Goal: Task Accomplishment & Management: Complete application form

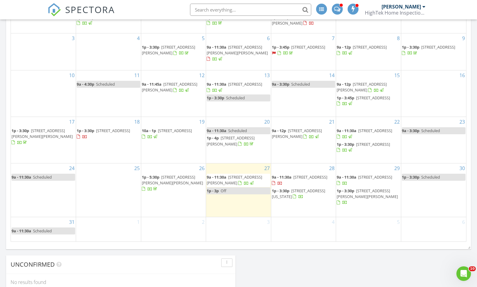
scroll to position [39, 0]
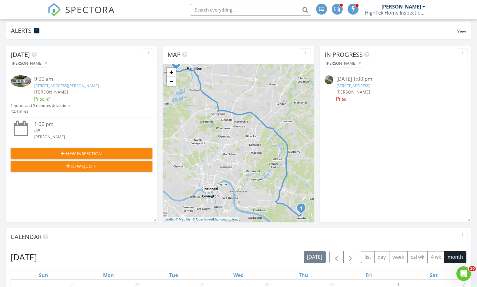
click at [86, 148] on button "New Inspection" at bounding box center [82, 153] width 142 height 11
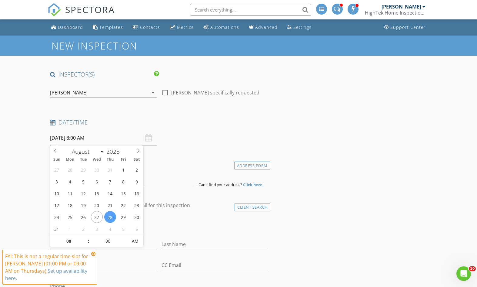
click at [95, 138] on input "08/28/2025 8:00 AM" at bounding box center [103, 137] width 106 height 15
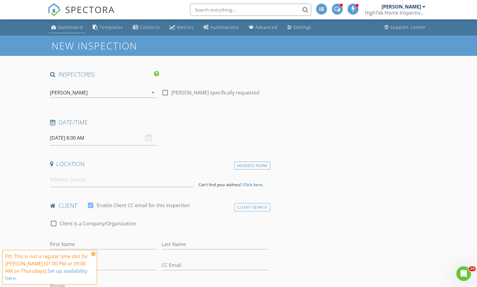
click at [69, 27] on div "Dashboard" at bounding box center [70, 27] width 25 height 6
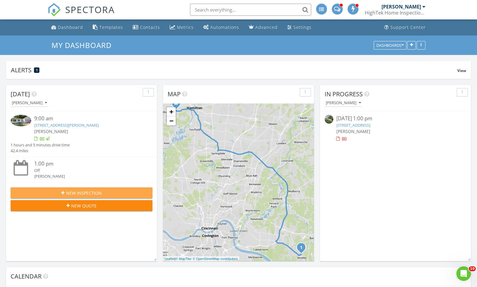
click at [71, 190] on span "New Inspection" at bounding box center [84, 193] width 36 height 6
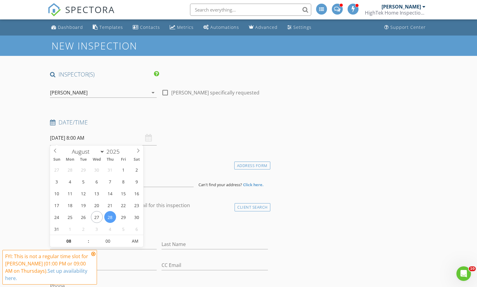
click at [92, 137] on input "08/28/2025 8:00 AM" at bounding box center [103, 137] width 106 height 15
select select "8"
type input "09/01/2025 8:00 AM"
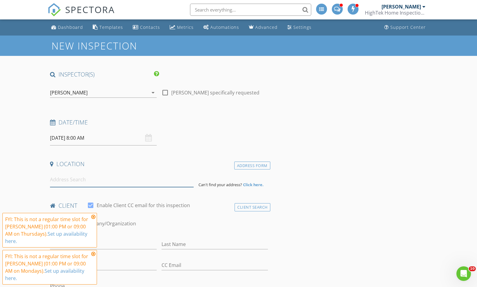
click at [80, 180] on input at bounding box center [122, 179] width 144 height 15
type input "260 S Charleston Rd, Jamestown, OH, USA"
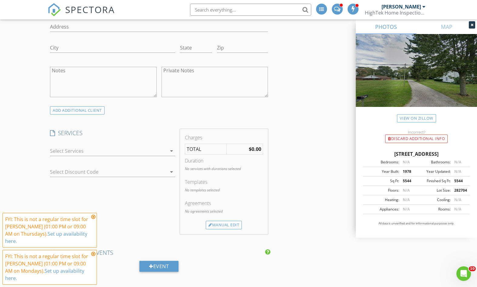
scroll to position [472, 0]
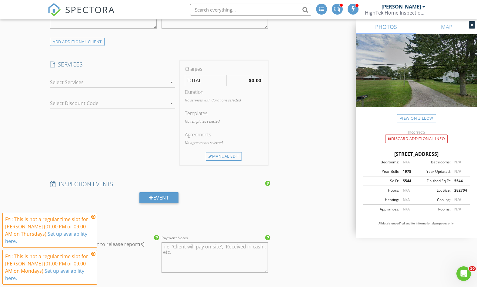
click at [99, 81] on div at bounding box center [108, 82] width 116 height 10
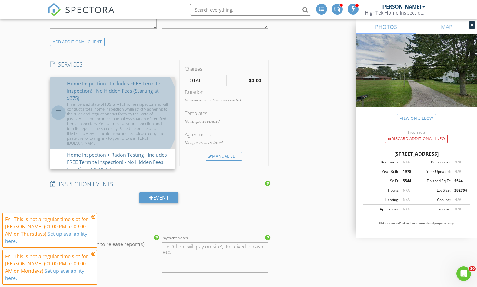
click at [61, 110] on div at bounding box center [58, 112] width 10 height 10
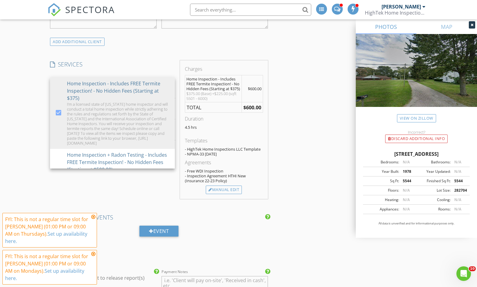
click at [17, 103] on div "New Inspection INSPECTOR(S) check_box Chris Meinhardt PRIMARY Chris Meinhardt a…" at bounding box center [238, 160] width 477 height 1194
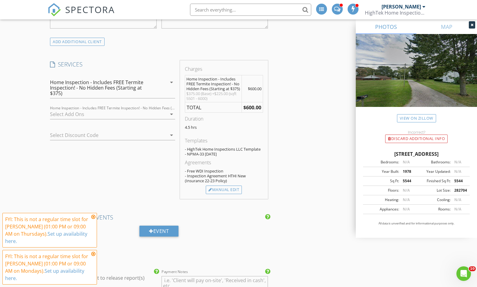
click at [93, 216] on icon at bounding box center [93, 216] width 4 height 5
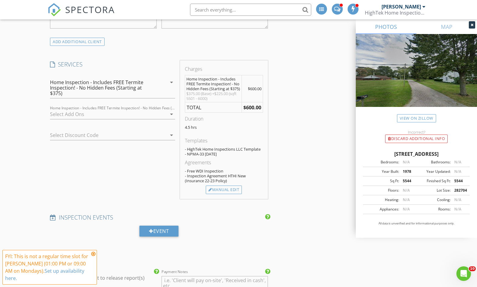
click at [95, 252] on icon at bounding box center [93, 253] width 4 height 5
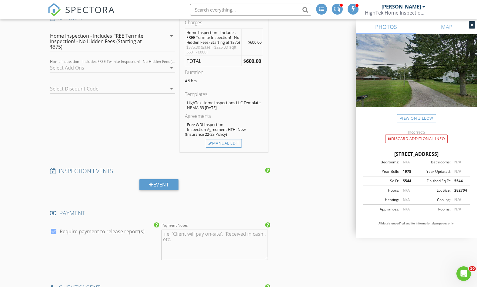
scroll to position [0, 0]
